Goal: Task Accomplishment & Management: Complete application form

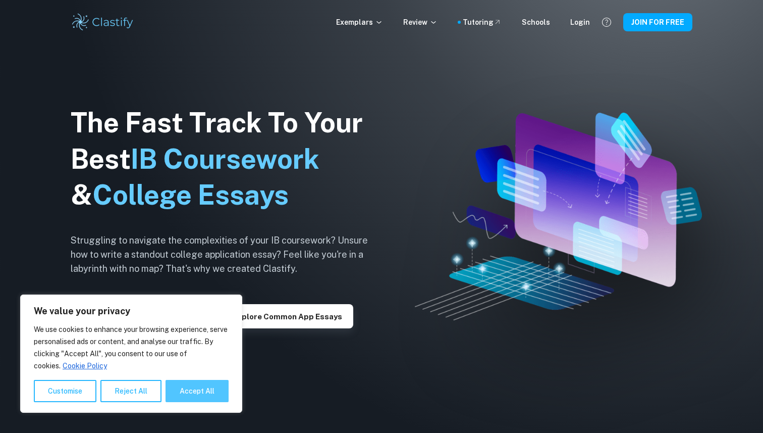
click at [185, 400] on button "Accept All" at bounding box center [197, 391] width 63 height 22
checkbox input "true"
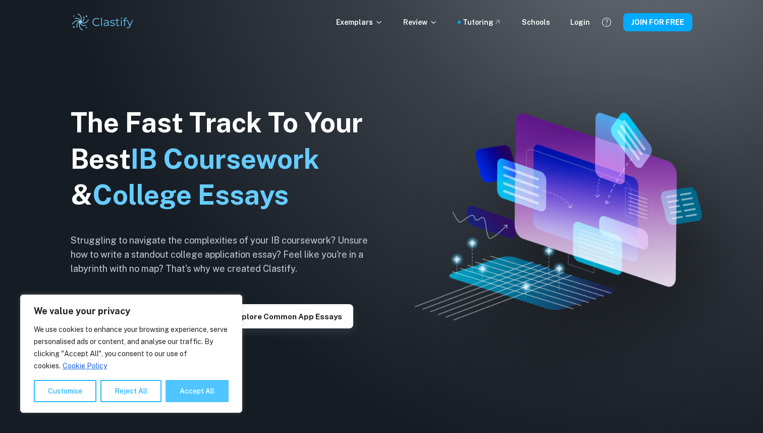
checkbox input "true"
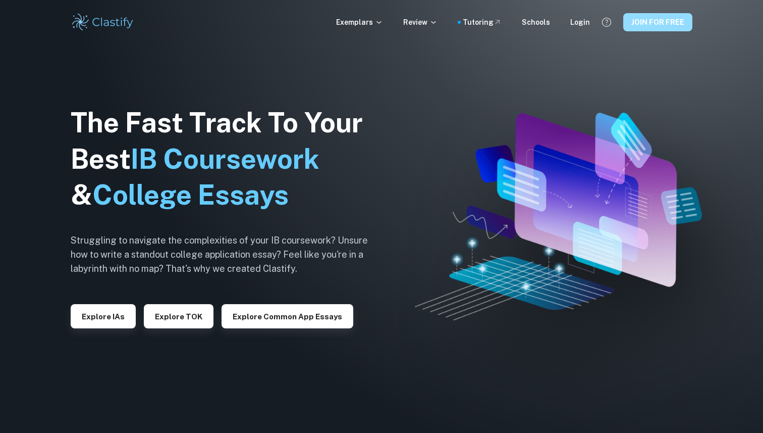
click at [679, 25] on button "JOIN FOR FREE" at bounding box center [657, 22] width 69 height 18
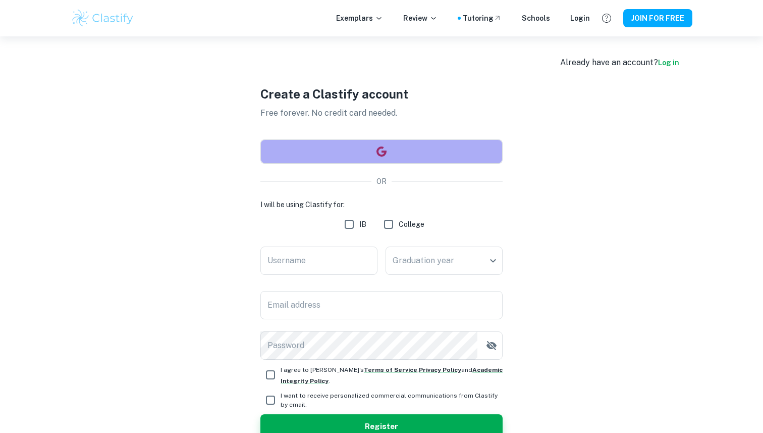
click at [350, 153] on button "button" at bounding box center [381, 151] width 242 height 24
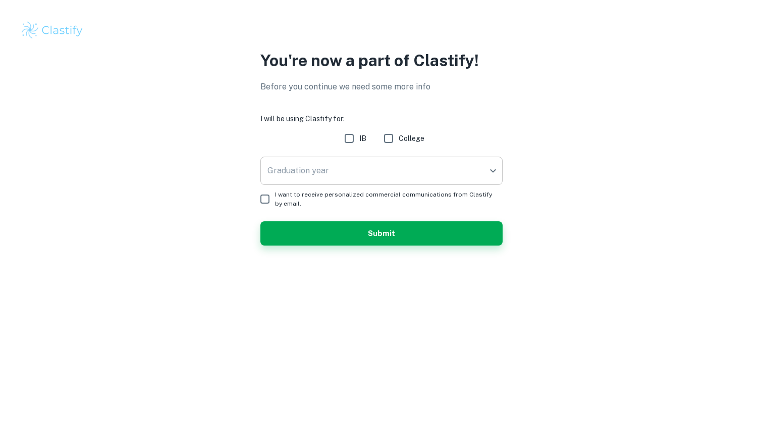
click at [398, 169] on body "We value your privacy We use cookies to enhance your browsing experience, serve…" at bounding box center [381, 216] width 763 height 433
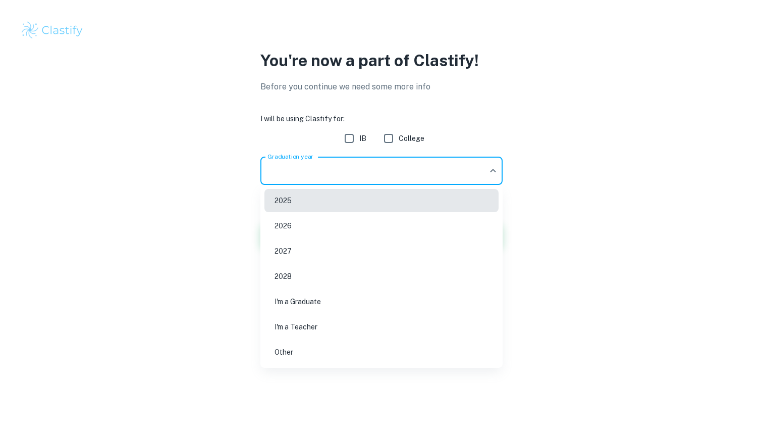
click at [325, 225] on li "2026" at bounding box center [381, 225] width 234 height 23
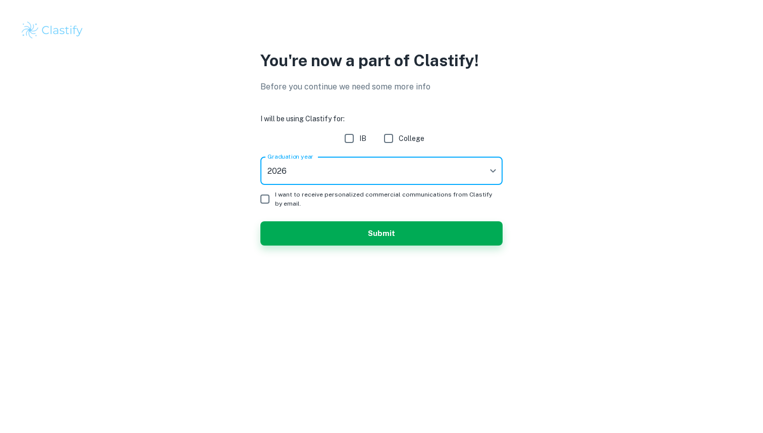
click at [352, 138] on input "IB" at bounding box center [349, 138] width 20 height 20
checkbox input "true"
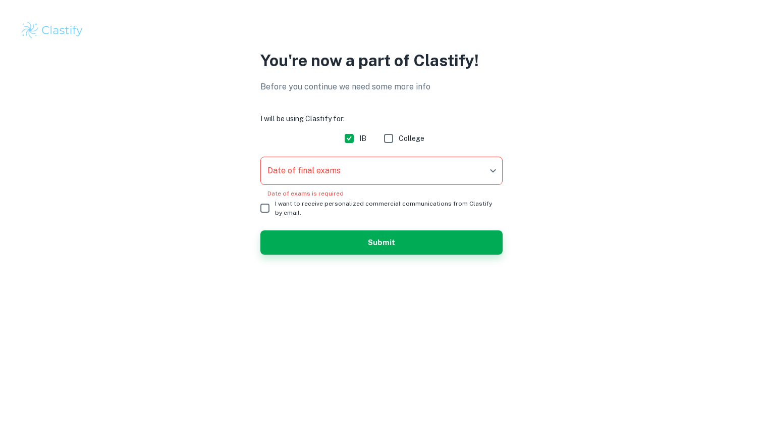
click at [330, 168] on body "We value your privacy We use cookies to enhance your browsing experience, serve…" at bounding box center [381, 216] width 763 height 433
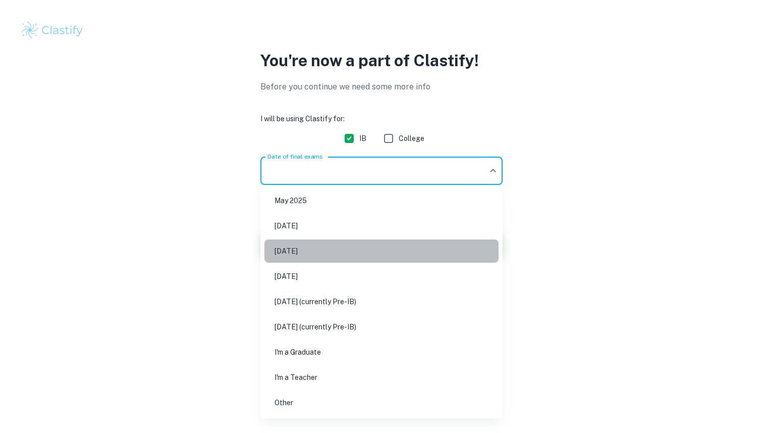
click at [338, 255] on li "[DATE]" at bounding box center [381, 250] width 234 height 23
type input "M26"
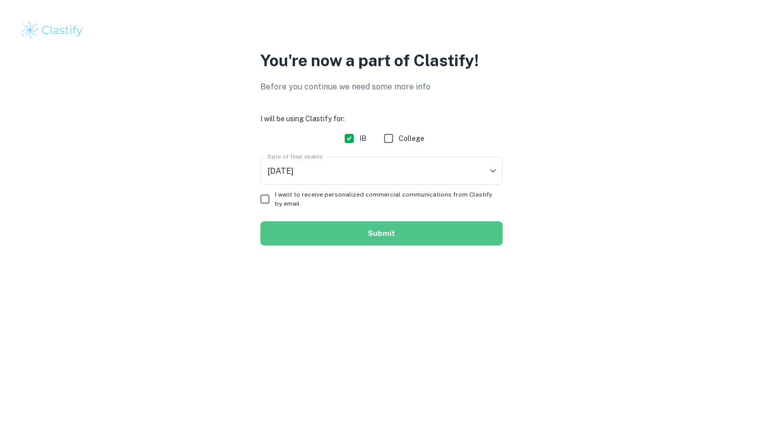
click at [283, 223] on button "Submit" at bounding box center [381, 233] width 242 height 24
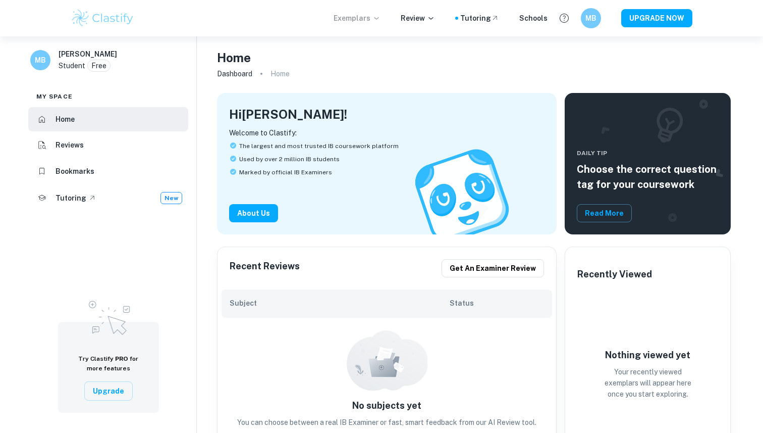
click at [373, 22] on p "Exemplars" at bounding box center [357, 18] width 47 height 11
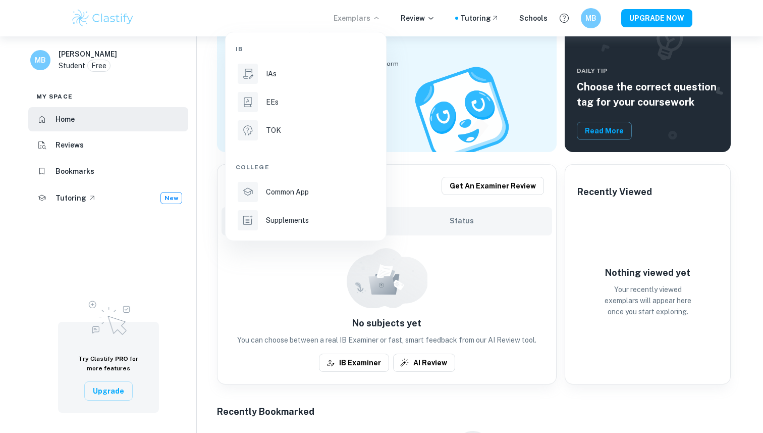
scroll to position [95, 0]
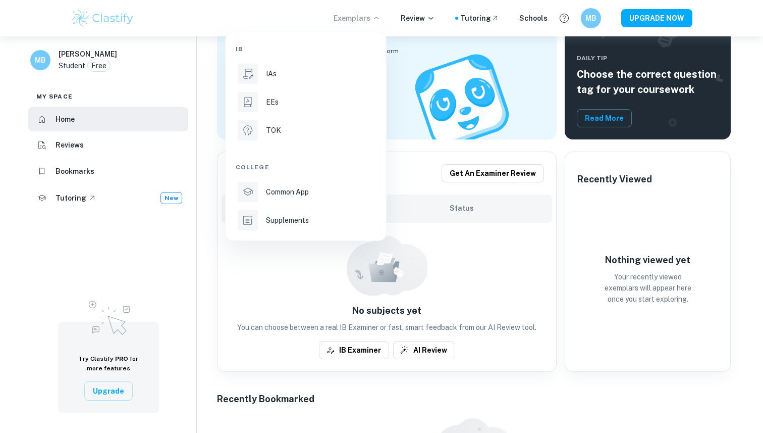
click at [426, 16] on div at bounding box center [381, 216] width 763 height 433
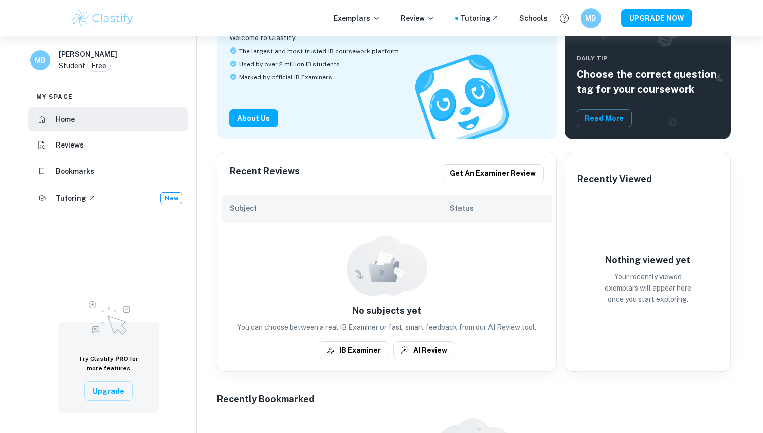
scroll to position [94, 0]
click at [104, 138] on li "Reviews" at bounding box center [108, 145] width 160 height 24
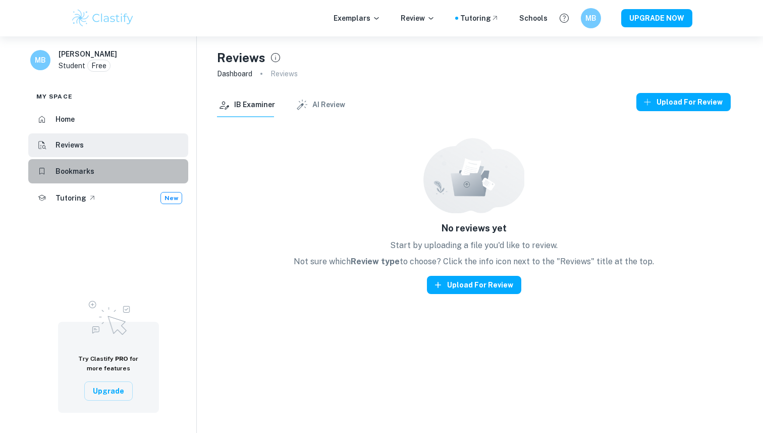
click at [102, 170] on li "Bookmarks" at bounding box center [108, 171] width 160 height 24
